Goal: Book appointment/travel/reservation

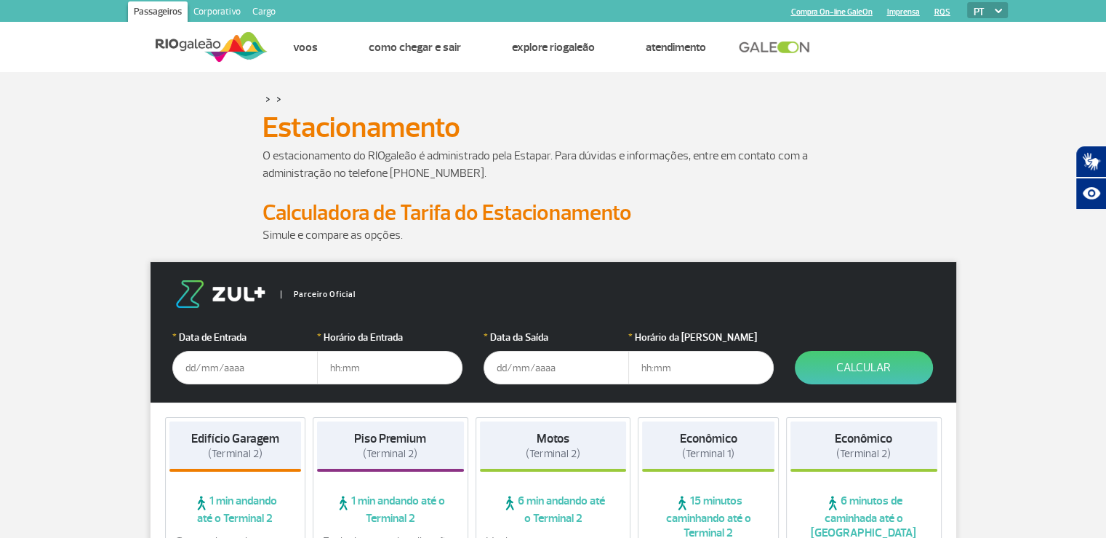
click at [203, 373] on input "text" at bounding box center [244, 367] width 145 height 33
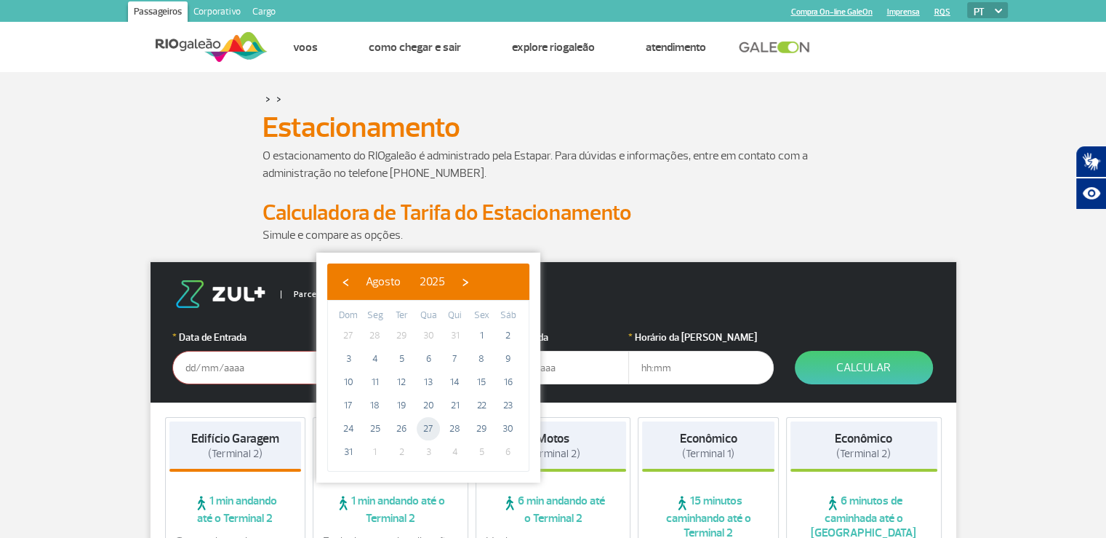
drag, startPoint x: 435, startPoint y: 437, endPoint x: 429, endPoint y: 430, distance: 9.3
click at [429, 430] on span "27" at bounding box center [428, 428] width 23 height 23
type input "27/08/2025"
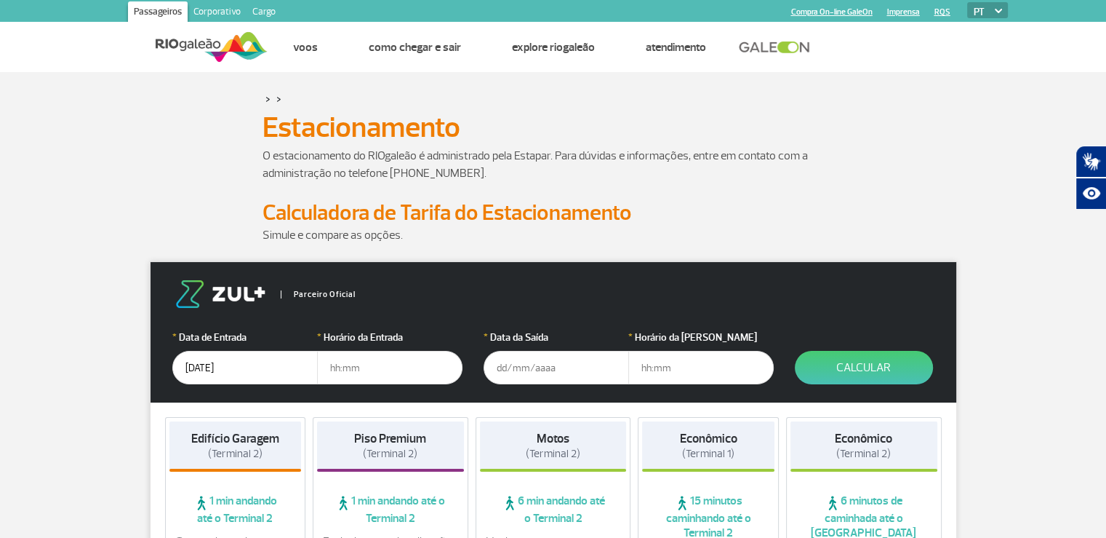
click at [355, 362] on input "text" at bounding box center [389, 367] width 145 height 33
click at [212, 363] on input "27/08/2025" at bounding box center [244, 367] width 145 height 33
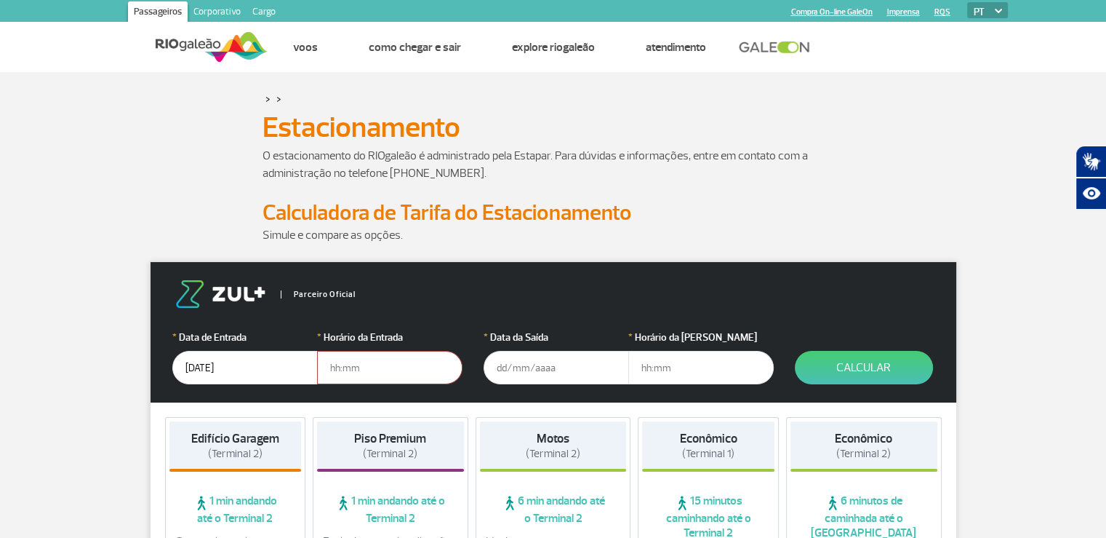
click at [382, 373] on input "text" at bounding box center [389, 367] width 145 height 33
type input "15:00"
click at [514, 366] on input "text" at bounding box center [556, 367] width 145 height 33
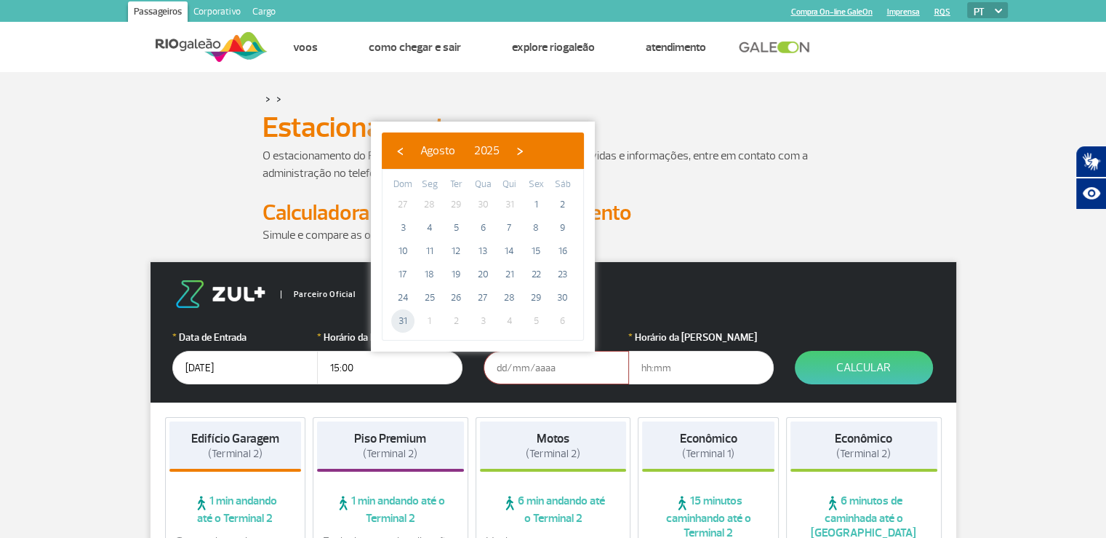
click at [404, 319] on span "31" at bounding box center [402, 320] width 23 height 23
type input "31/08/2025"
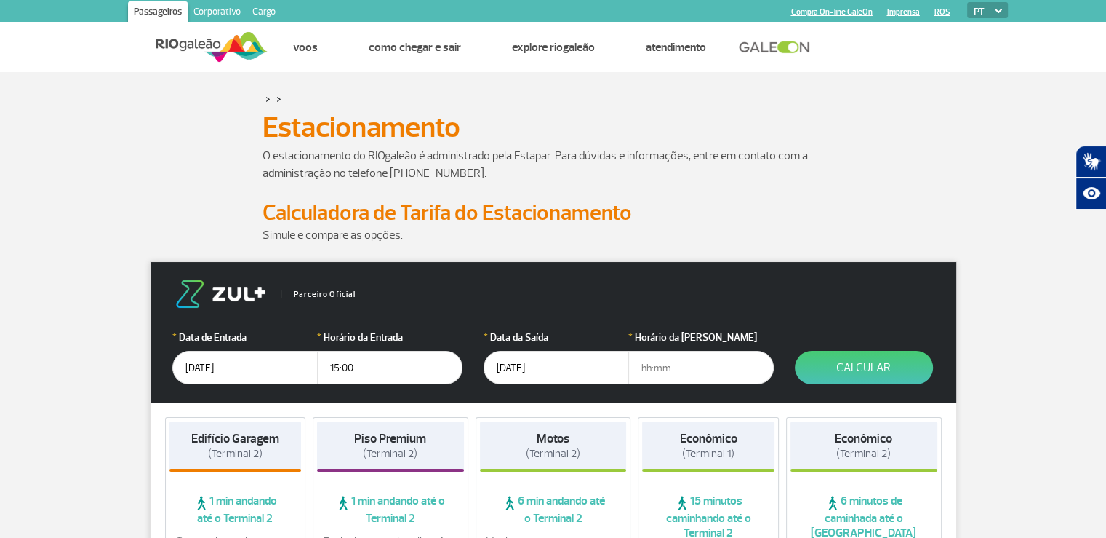
click at [643, 365] on input "text" at bounding box center [700, 367] width 145 height 33
type input "14:00"
click at [881, 359] on button "Calcular" at bounding box center [864, 367] width 138 height 33
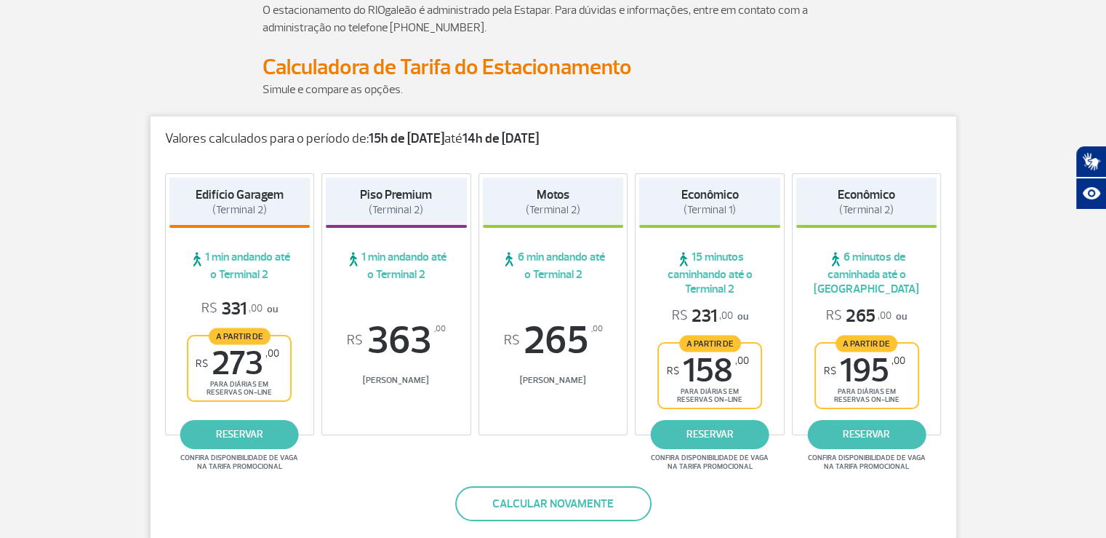
scroll to position [218, 0]
